Goal: Task Accomplishment & Management: Complete application form

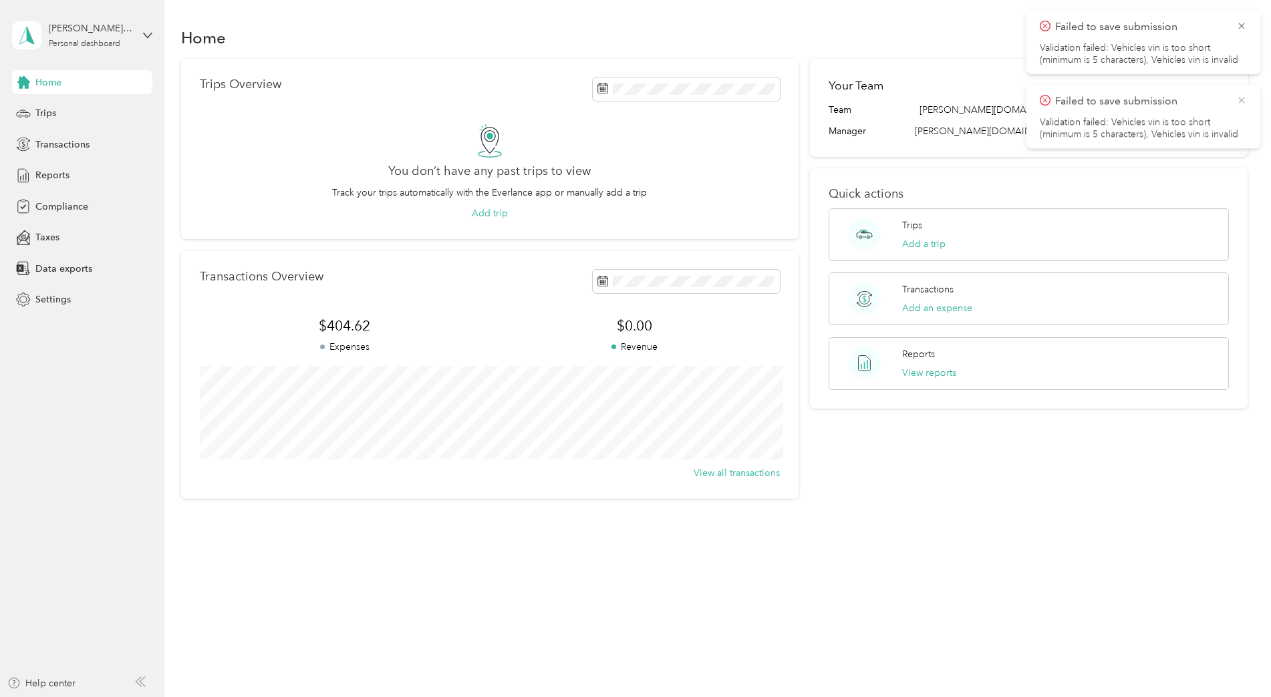
click at [1244, 98] on icon at bounding box center [1241, 100] width 11 height 12
click at [1242, 27] on icon at bounding box center [1241, 26] width 6 height 6
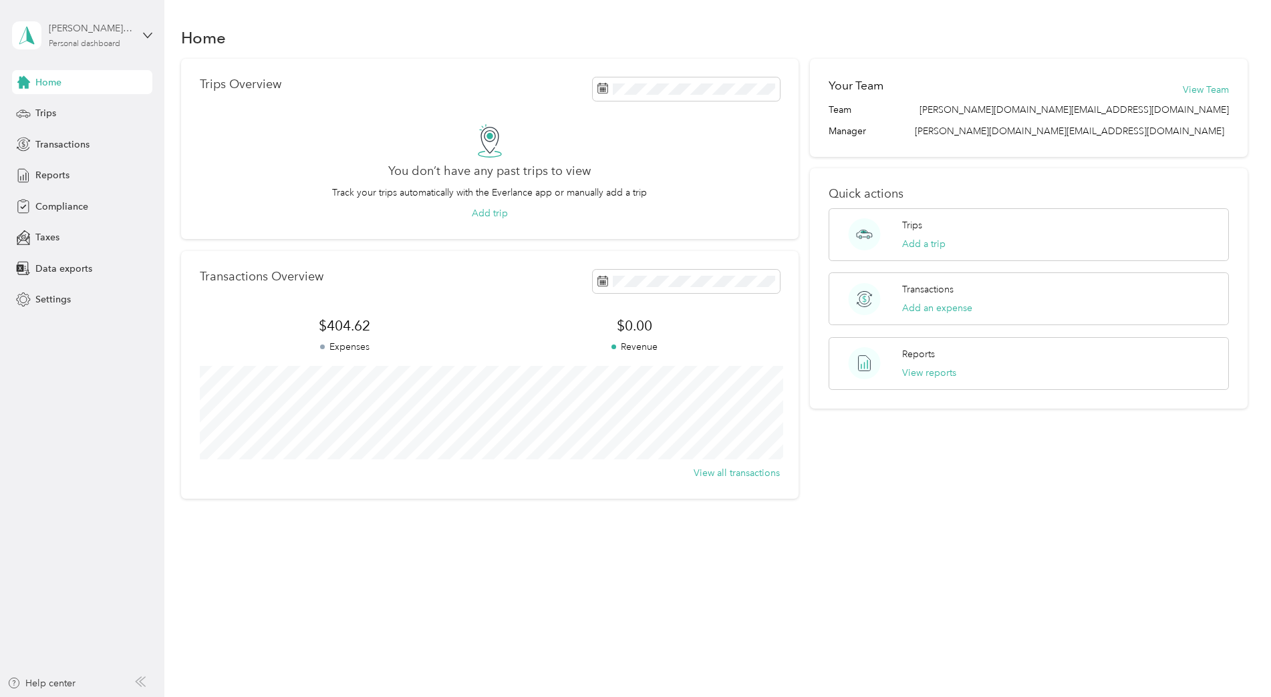
click at [96, 40] on div "Personal dashboard" at bounding box center [84, 44] width 71 height 8
click at [86, 156] on div "Transactions" at bounding box center [82, 144] width 140 height 24
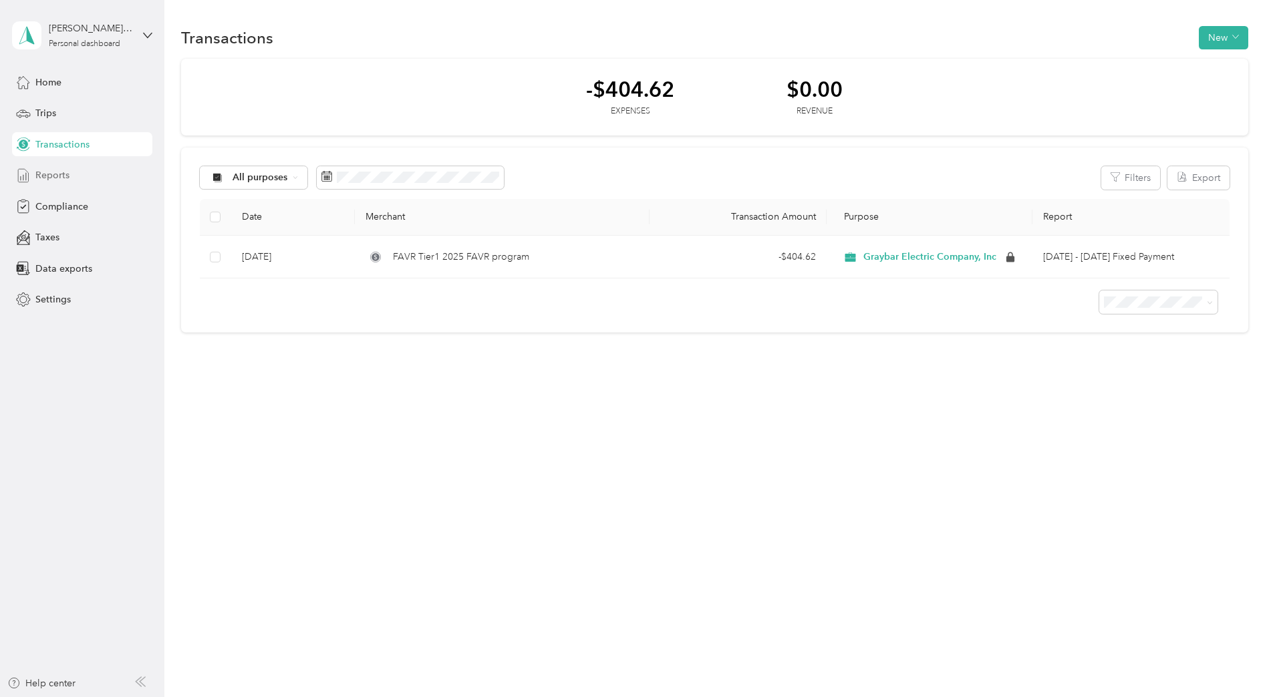
click at [99, 179] on div "Reports" at bounding box center [82, 176] width 140 height 24
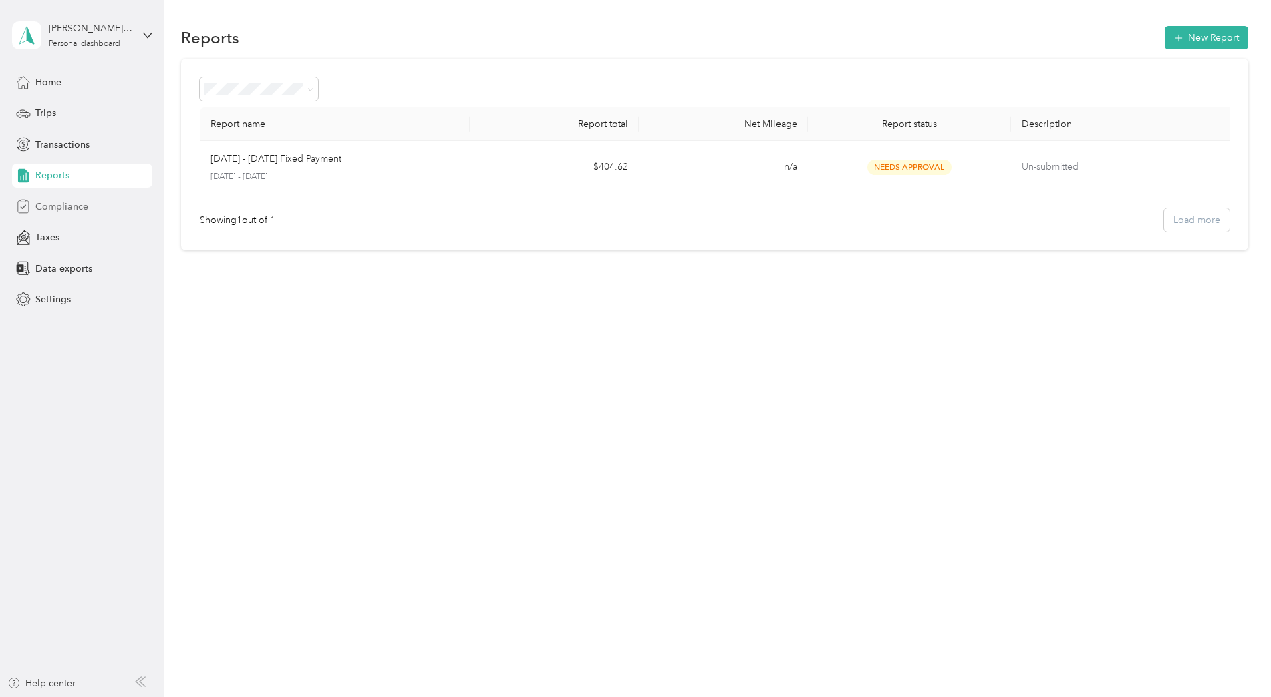
click at [102, 208] on div "Compliance" at bounding box center [82, 206] width 140 height 24
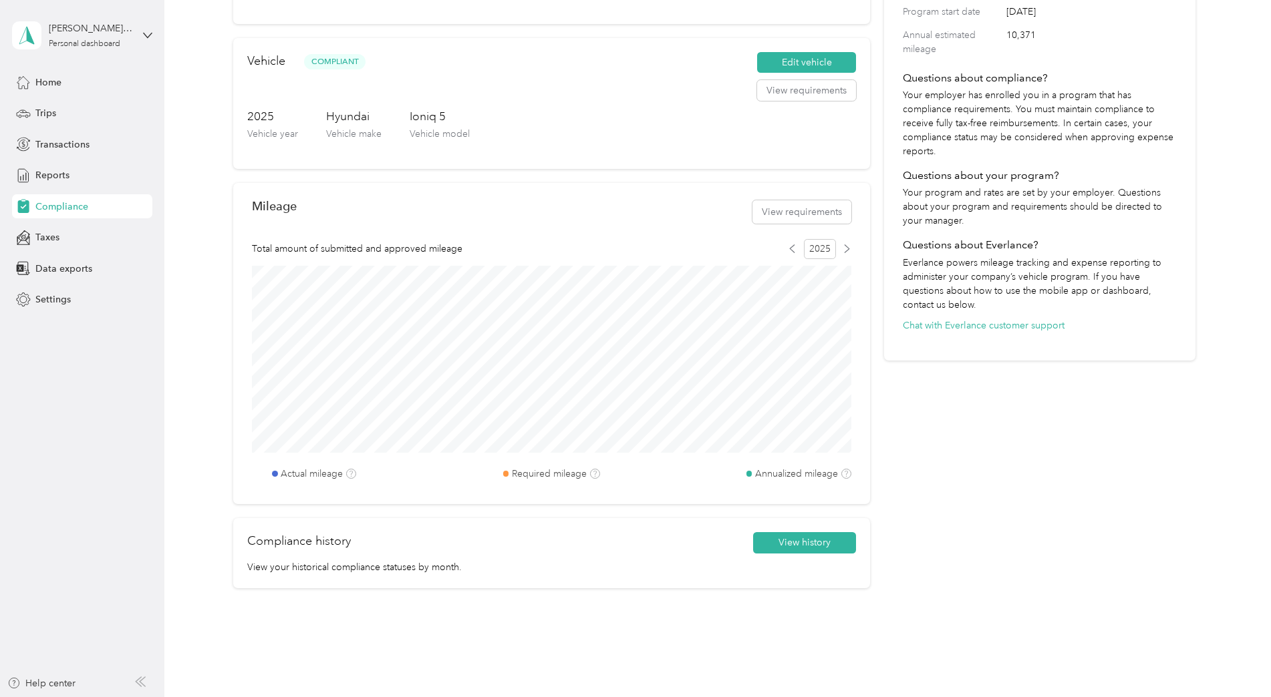
scroll to position [243, 0]
click at [812, 206] on button "View requirements" at bounding box center [801, 209] width 99 height 23
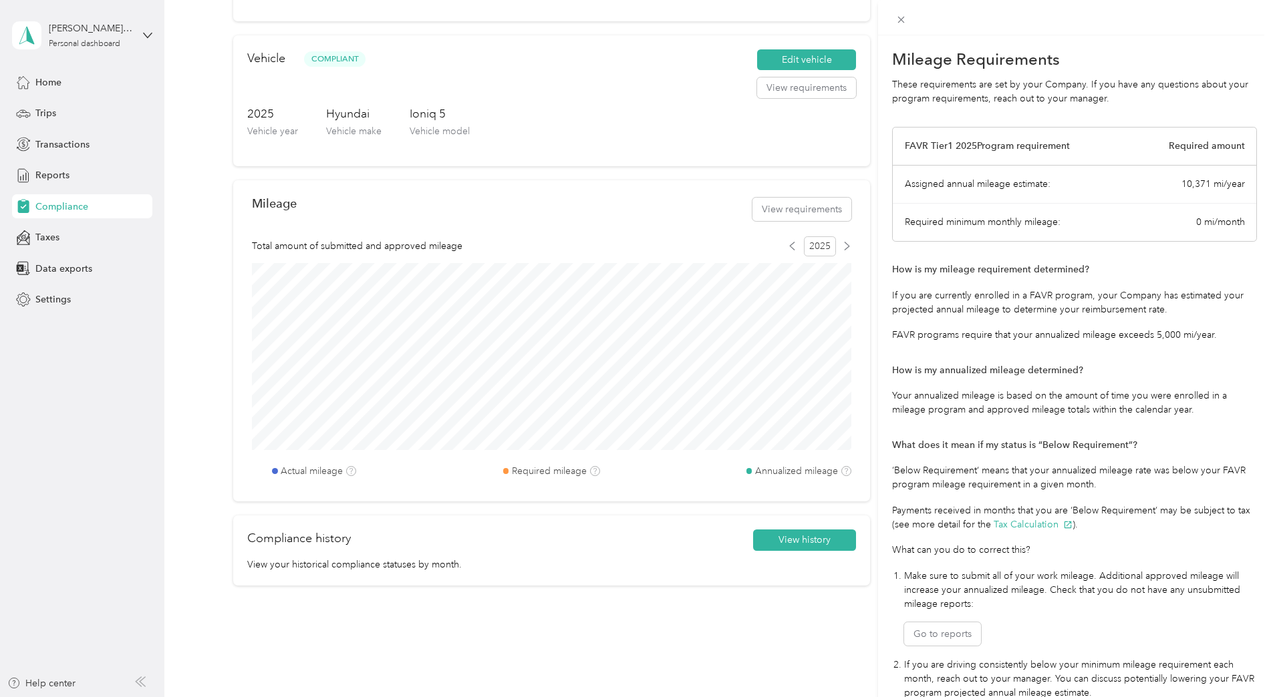
drag, startPoint x: 1263, startPoint y: 192, endPoint x: 1146, endPoint y: 200, distance: 117.2
click at [1146, 200] on div "Assigned annual mileage estimate: 10,371 mi/year" at bounding box center [1073, 185] width 363 height 38
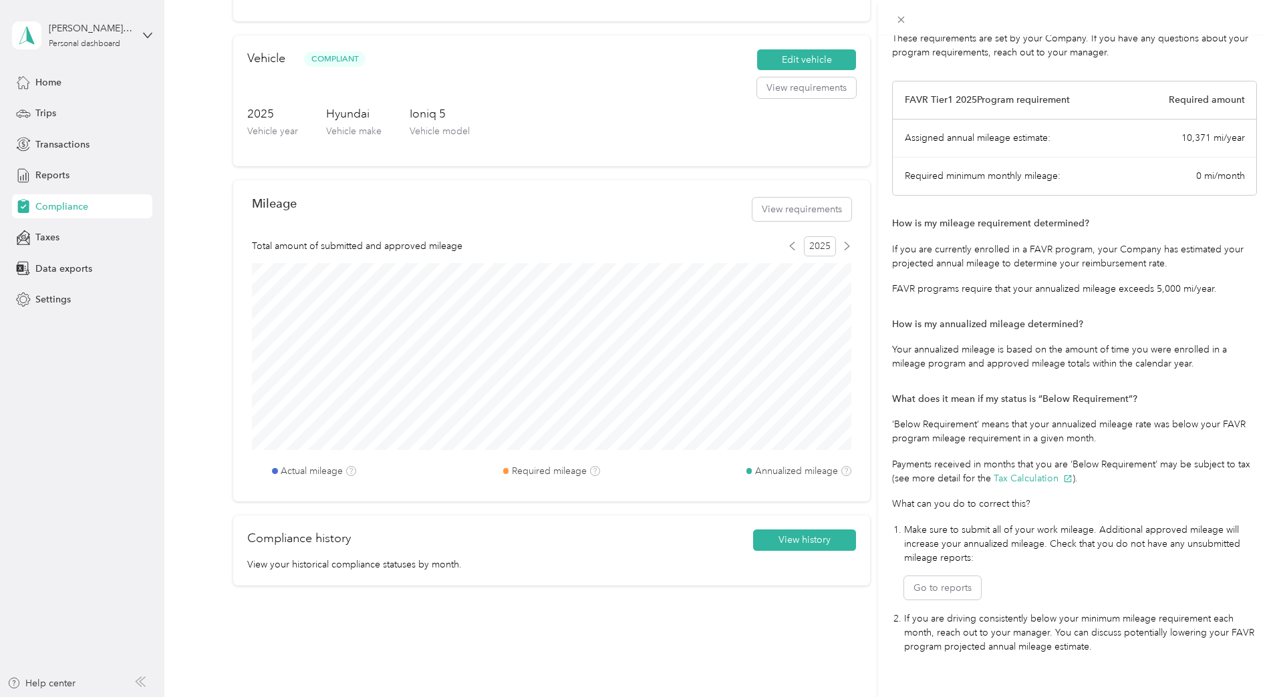
scroll to position [71, 0]
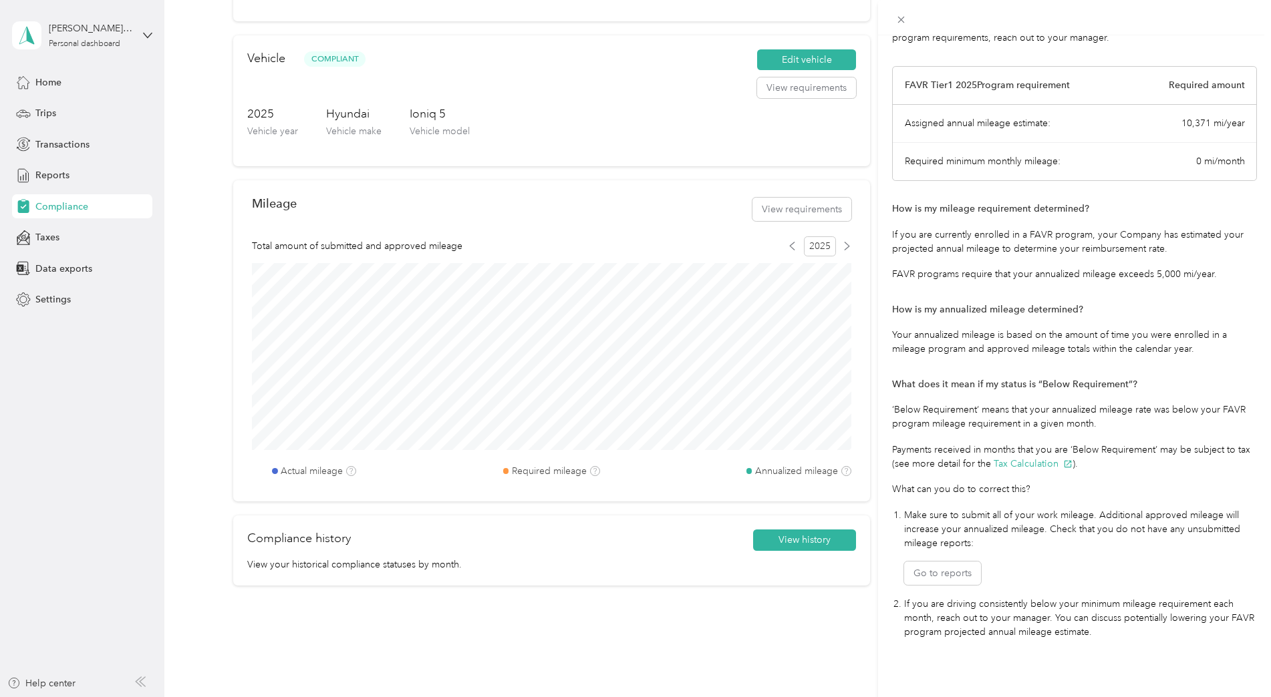
click at [452, 492] on div "Mileage Requirements These requirements are set by your Company. If you have an…" at bounding box center [635, 348] width 1271 height 697
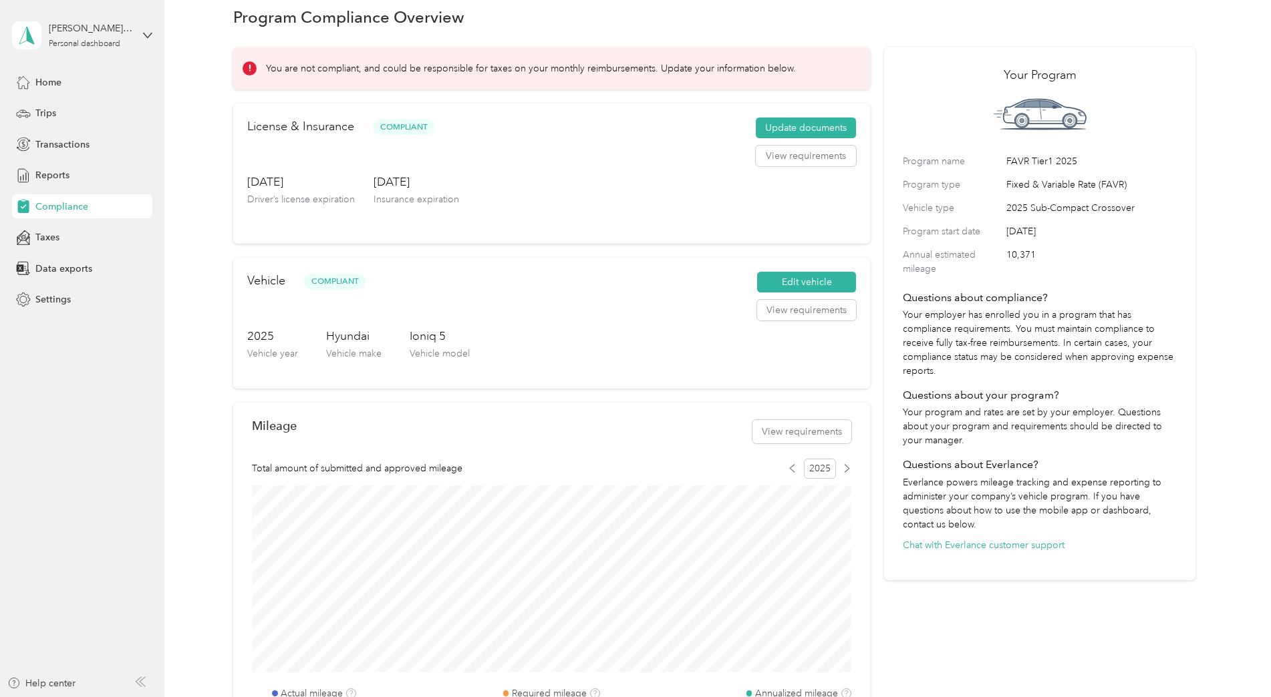
scroll to position [0, 0]
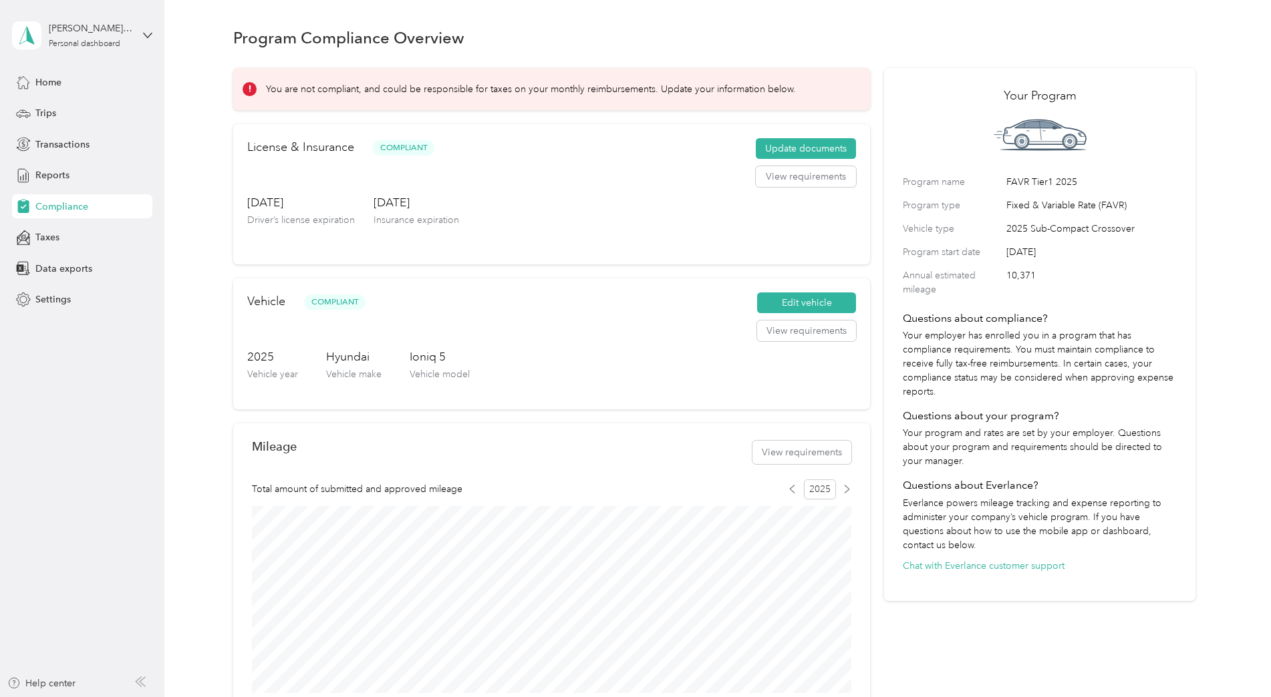
click at [621, 99] on div "You are not compliant, and could be responsible for taxes on your monthly reimb…" at bounding box center [551, 89] width 637 height 42
click at [778, 307] on button "Edit vehicle" at bounding box center [806, 303] width 99 height 21
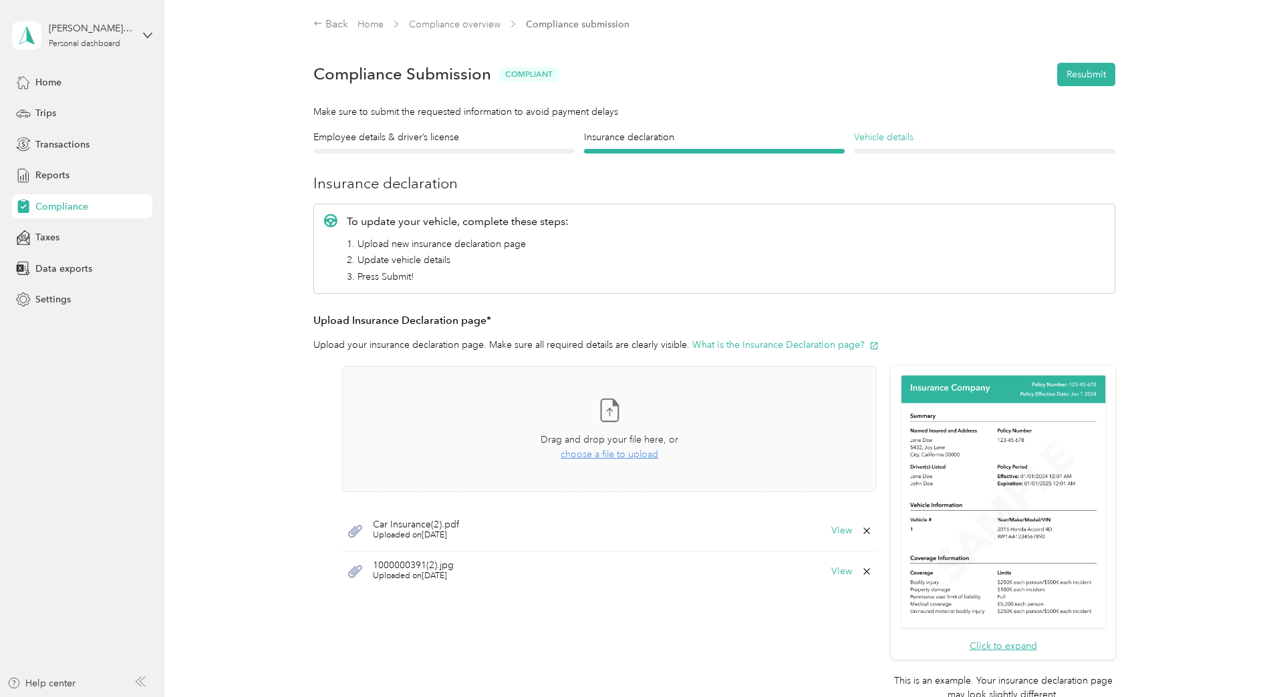
click at [926, 132] on h4 "Vehicle details" at bounding box center [984, 137] width 261 height 14
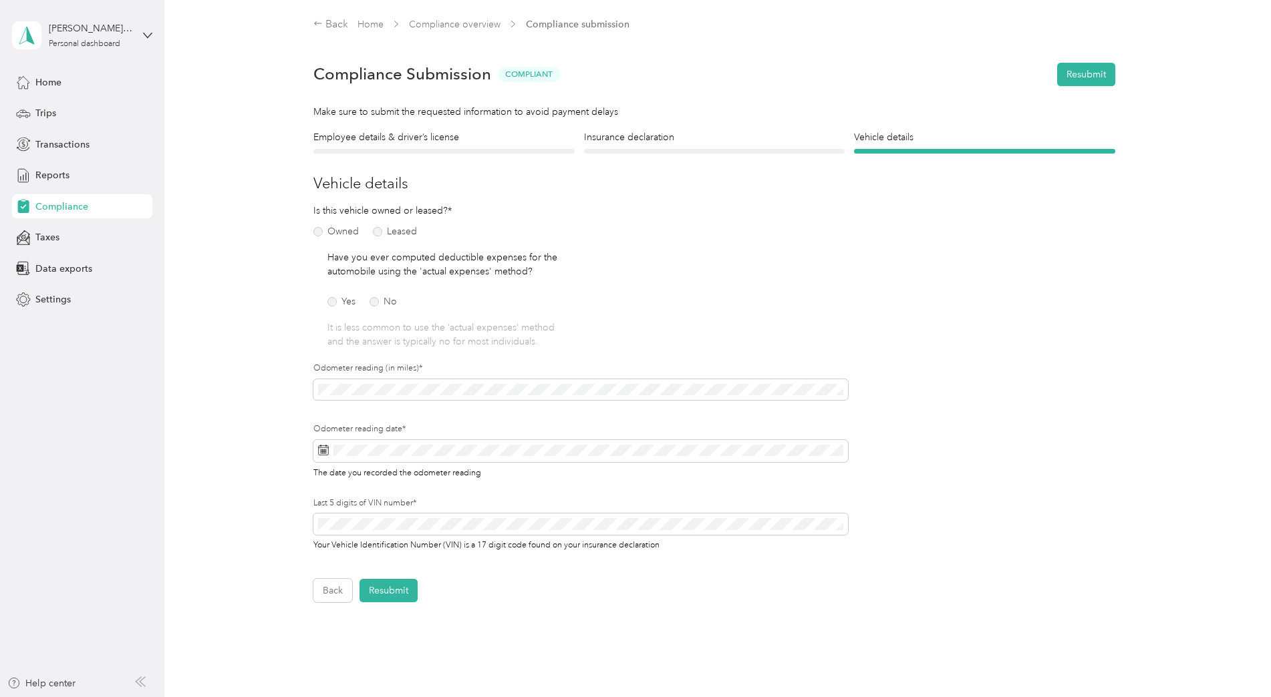
click at [665, 150] on div at bounding box center [714, 151] width 261 height 5
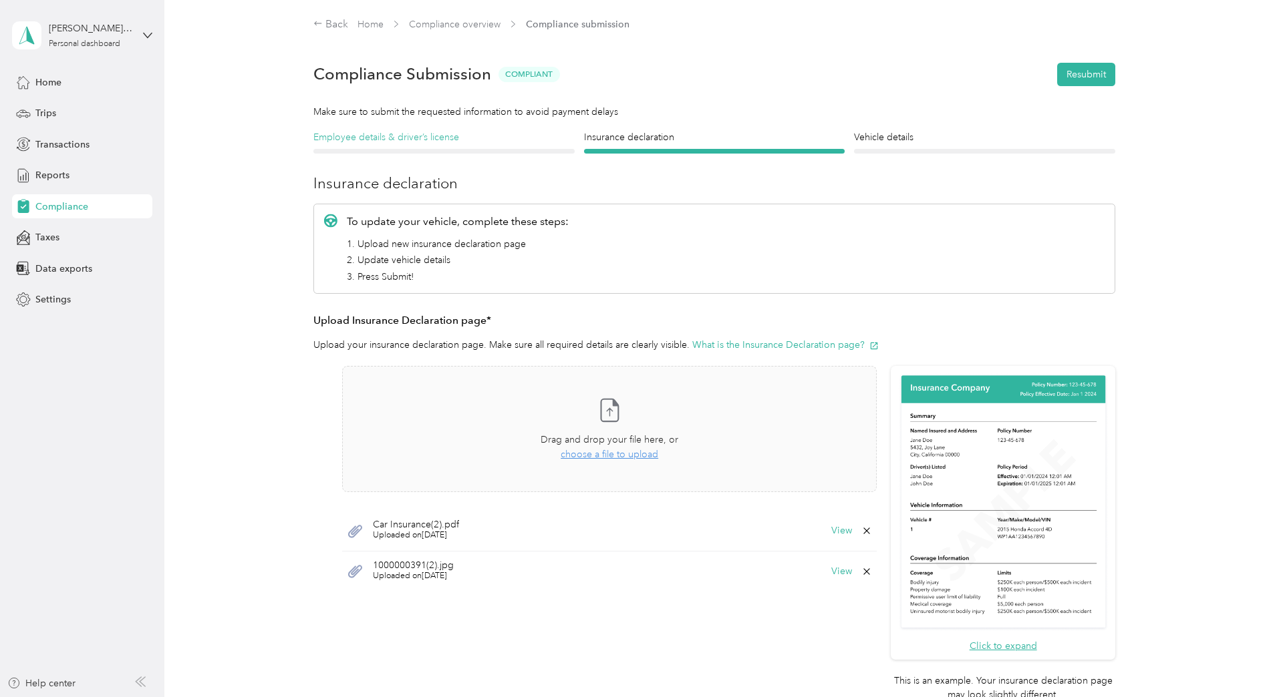
click at [408, 135] on h4 "Employee details & driver’s license" at bounding box center [443, 137] width 261 height 14
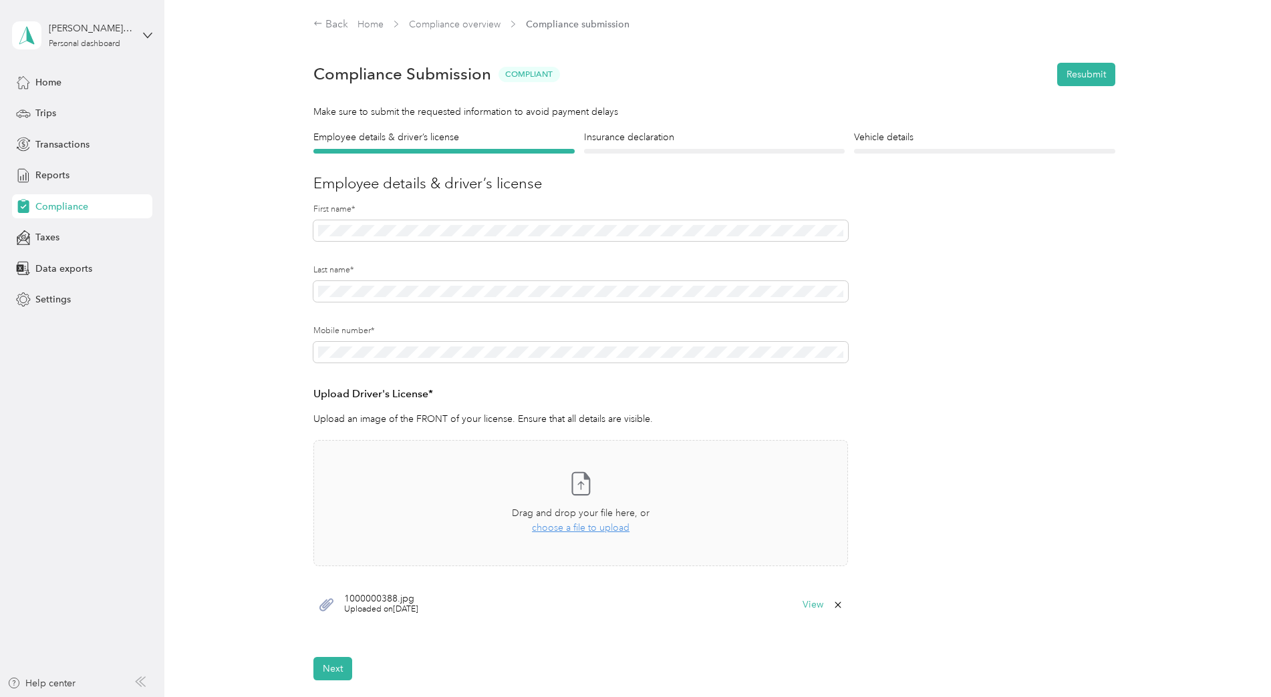
click at [281, 248] on div "Employee details & driver’s license License Insurance declaration Insurance Veh…" at bounding box center [714, 405] width 962 height 550
click at [1081, 77] on button "Resubmit" at bounding box center [1086, 74] width 58 height 23
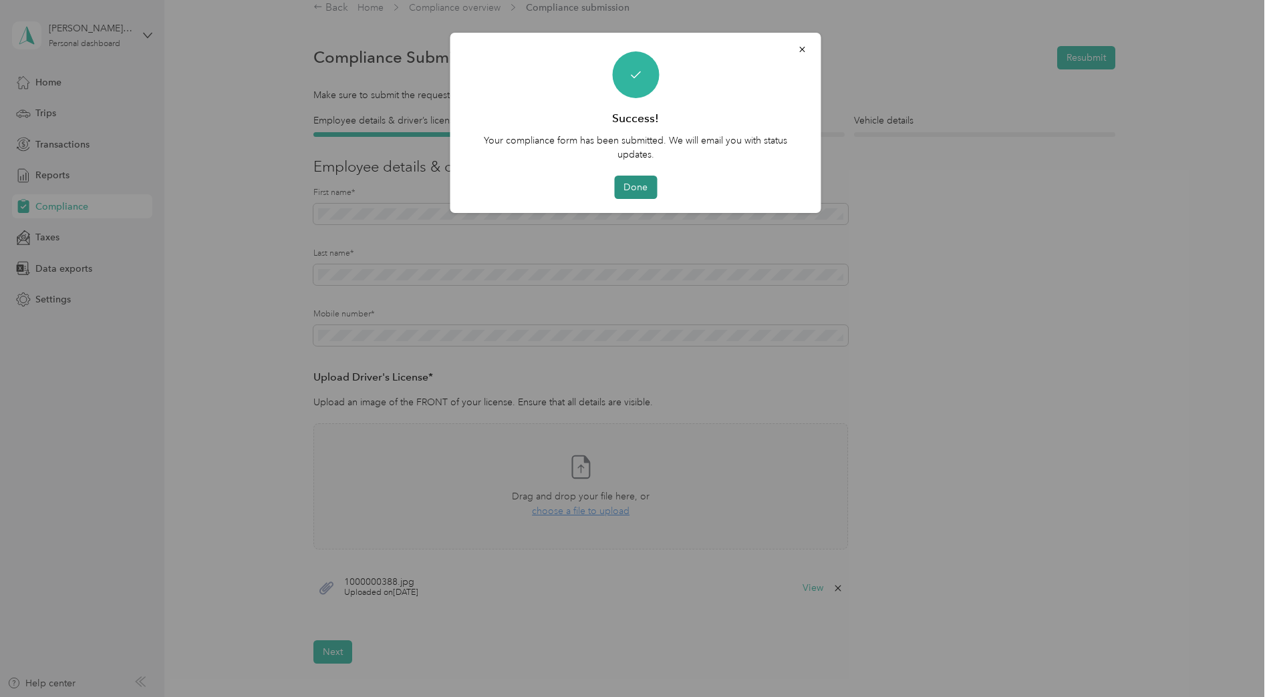
click at [639, 194] on button "Done" at bounding box center [635, 187] width 43 height 23
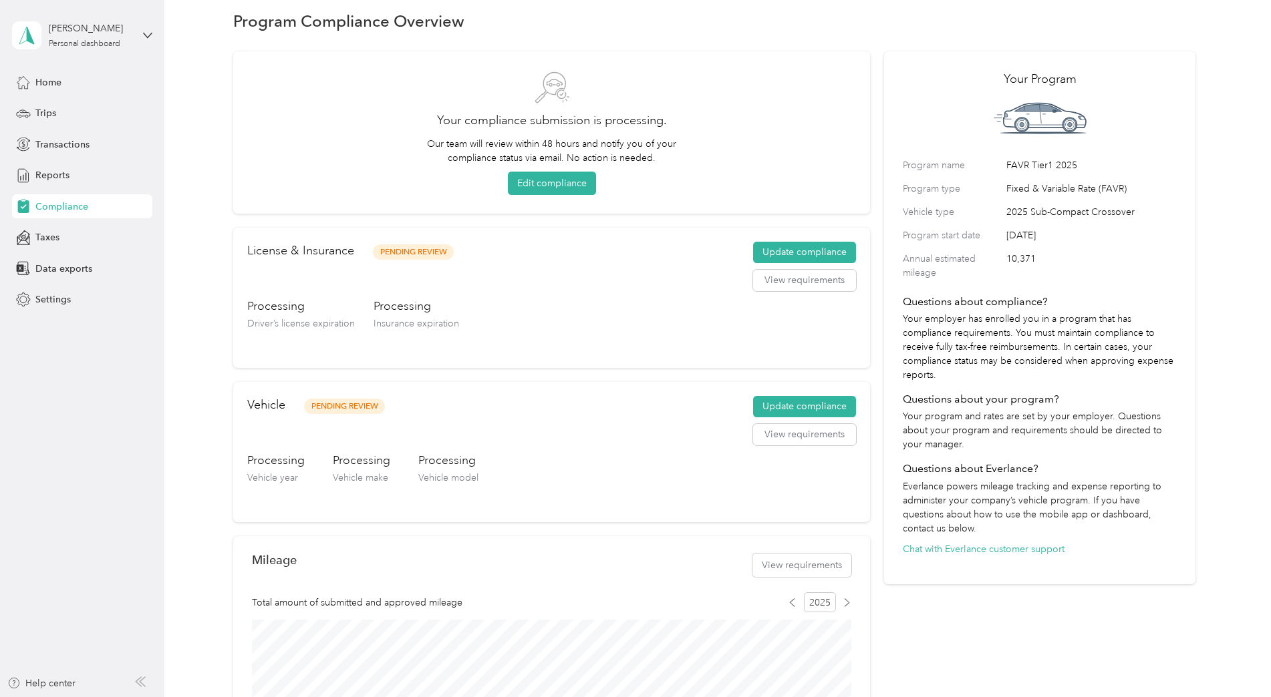
click at [209, 135] on div "Program Compliance Overview Your compliance submission is processing. Our team …" at bounding box center [714, 508] width 1100 height 1050
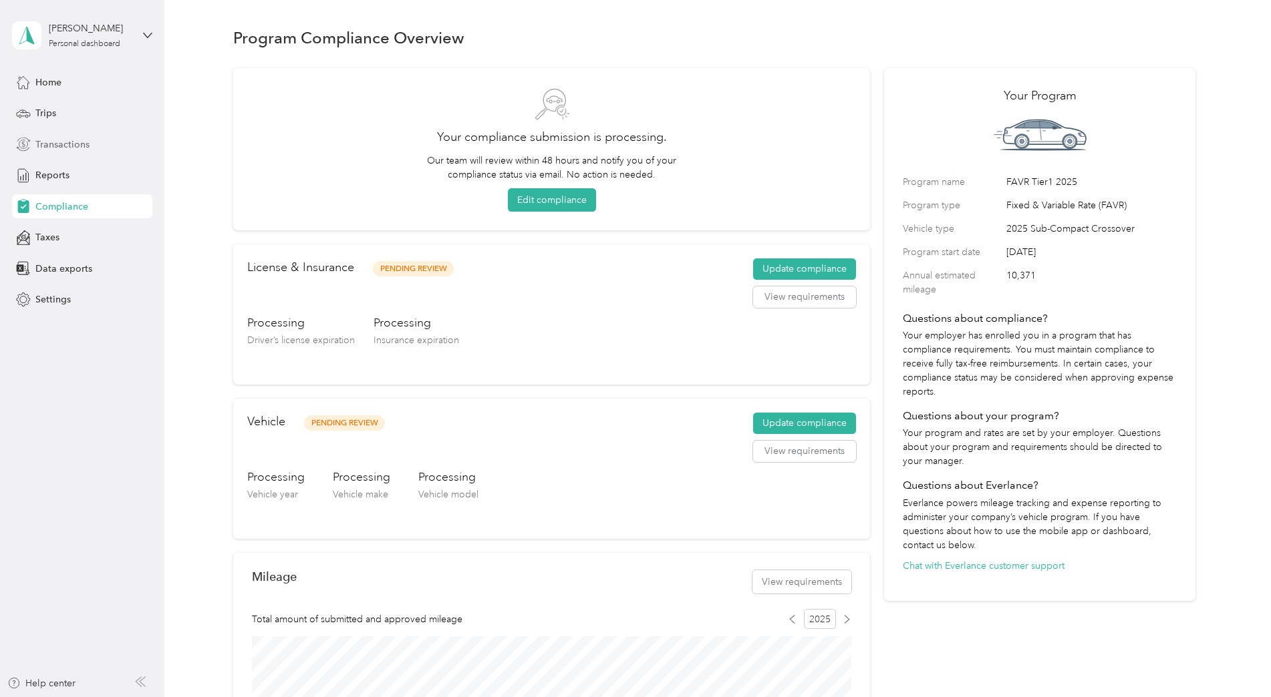
click at [74, 152] on div "Transactions" at bounding box center [82, 144] width 140 height 24
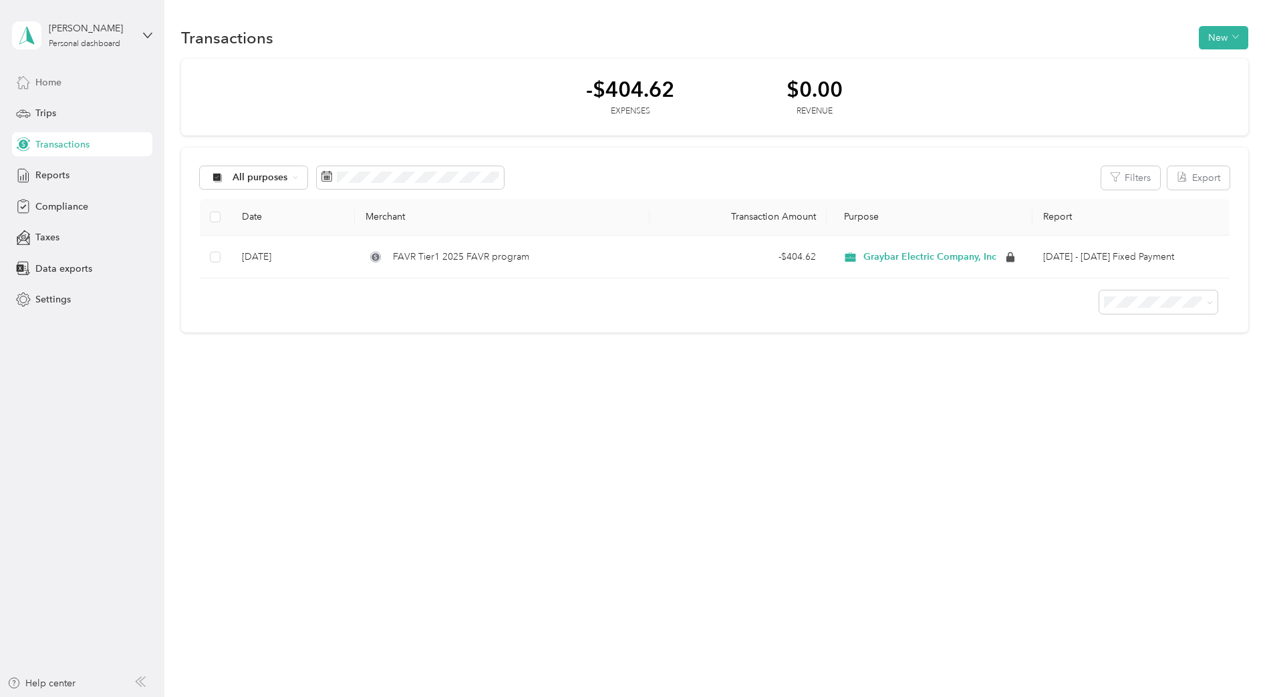
click at [65, 83] on div "Home" at bounding box center [82, 82] width 140 height 24
